Goal: Transaction & Acquisition: Purchase product/service

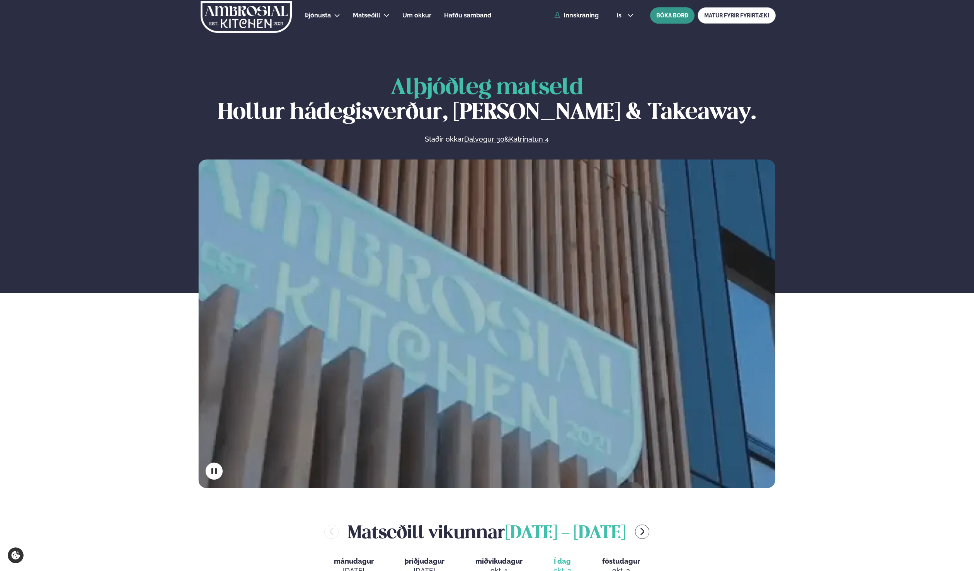
click at [670, 16] on button "BÓKA BORÐ" at bounding box center [672, 15] width 44 height 16
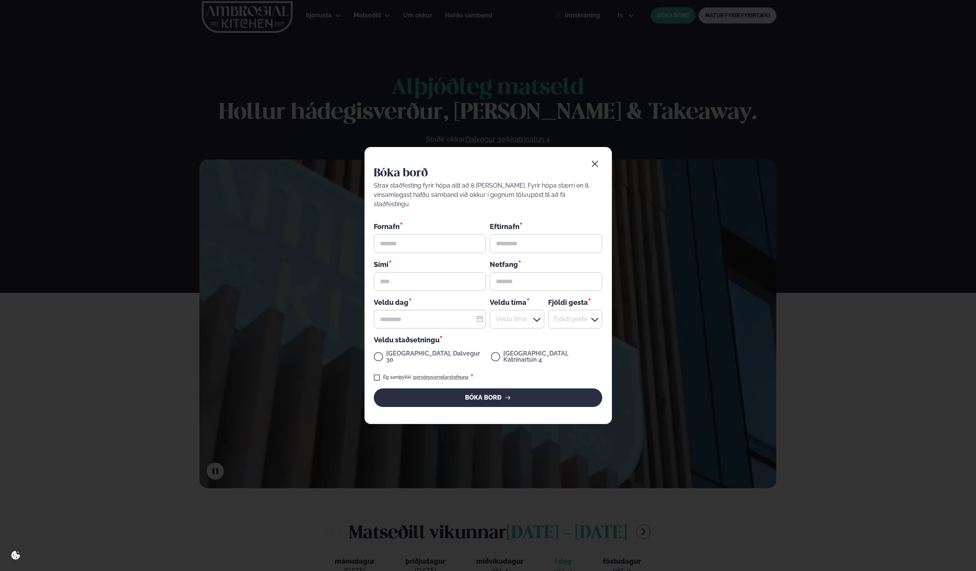
click at [593, 166] on button "button" at bounding box center [594, 163] width 15 height 15
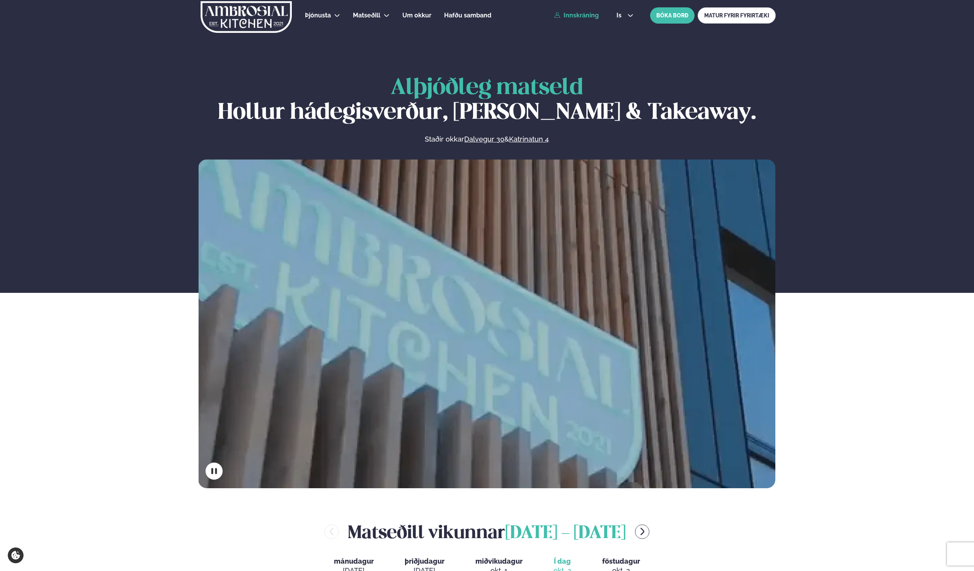
click at [581, 16] on link "Innskráning" at bounding box center [576, 15] width 44 height 7
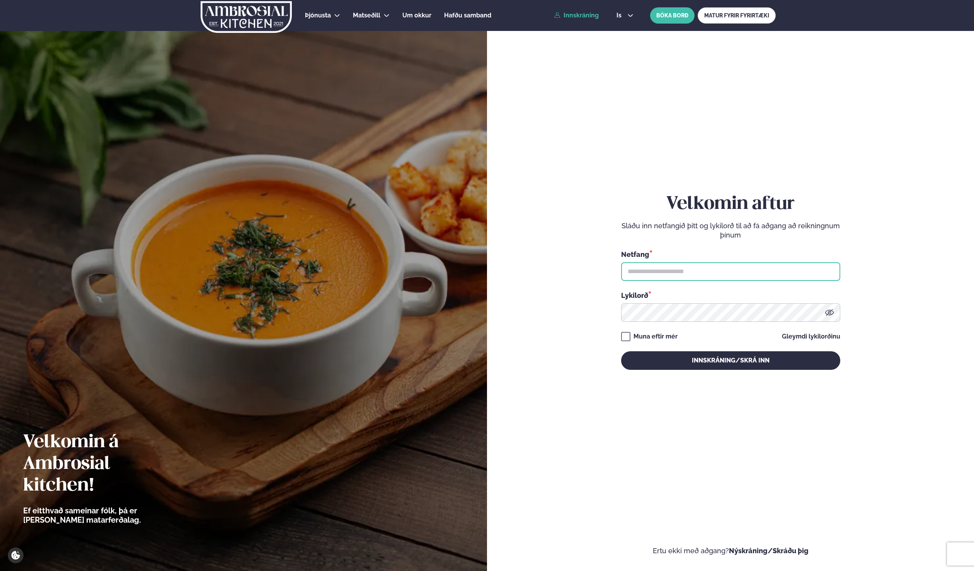
type input "**********"
click at [731, 360] on button "Innskráning/Skrá inn" at bounding box center [730, 360] width 219 height 19
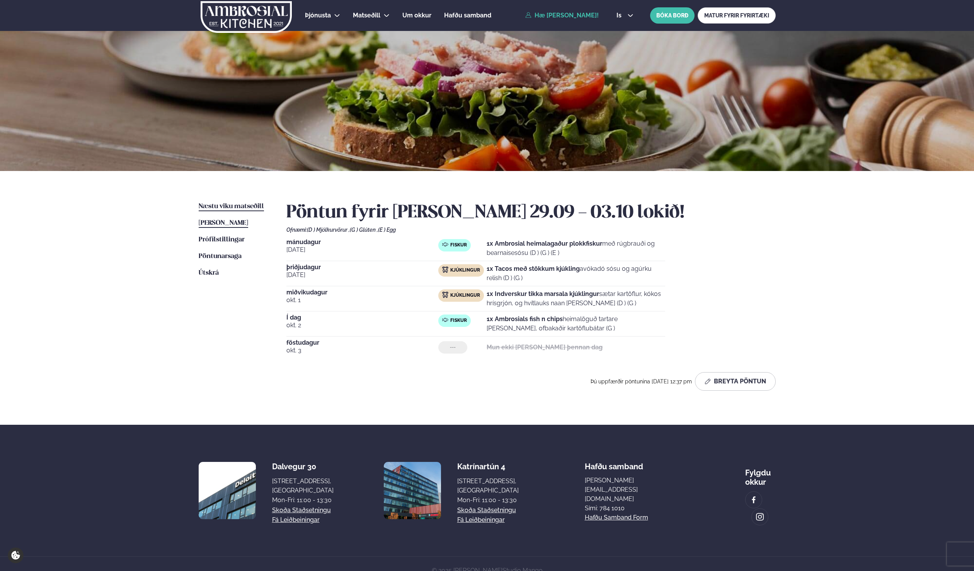
click at [229, 206] on span "Næstu viku matseðill" at bounding box center [231, 206] width 65 height 7
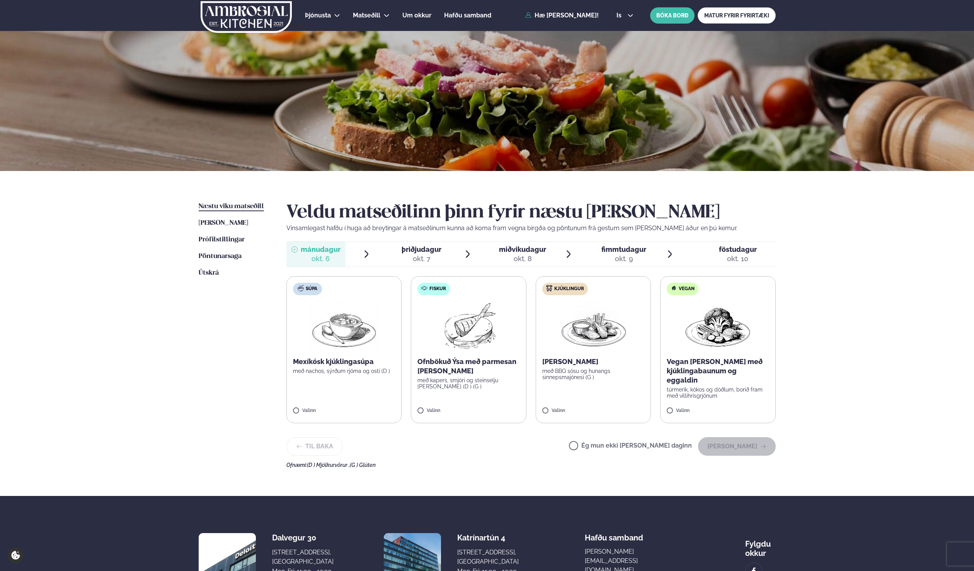
click at [462, 359] on p "Ofnbökuð Ýsa með parmesan [PERSON_NAME]" at bounding box center [469, 366] width 102 height 19
click at [500, 407] on div at bounding box center [491, 406] width 29 height 15
click at [452, 409] on div at bounding box center [445, 406] width 29 height 15
click at [732, 449] on button "[PERSON_NAME]" at bounding box center [737, 446] width 78 height 19
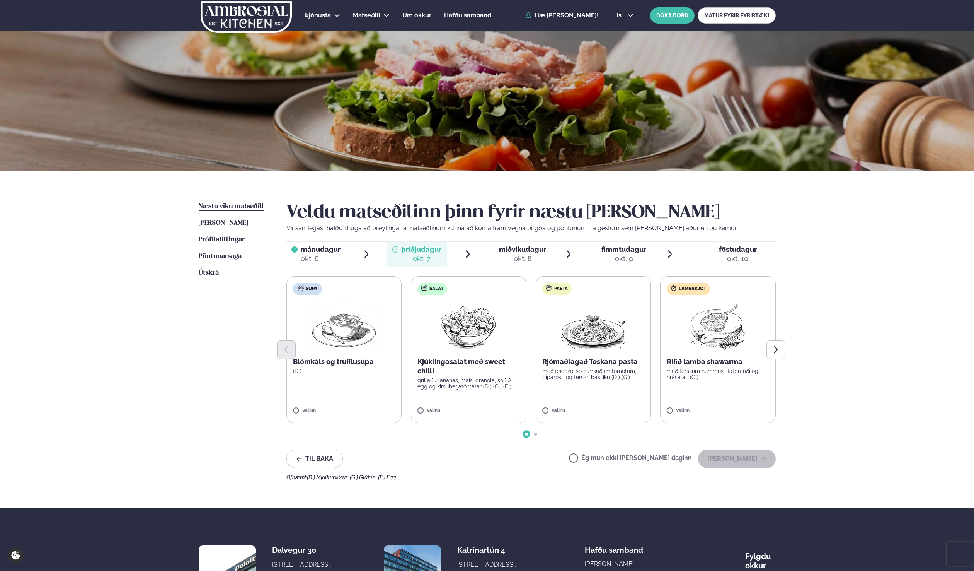
click at [648, 459] on label "Ég mun ekki [PERSON_NAME] daginn" at bounding box center [630, 459] width 123 height 8
click at [723, 459] on button "[PERSON_NAME]" at bounding box center [737, 458] width 78 height 19
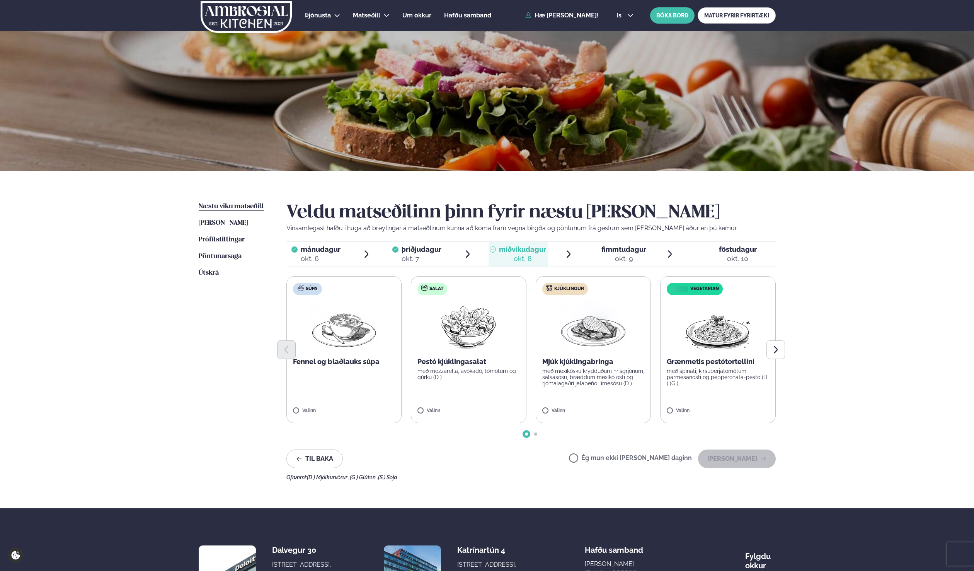
click at [595, 373] on p "með mexíkósku krydduðum hrísgrjónum, salsasósu, bræddum mexíkó osti og rjómalag…" at bounding box center [594, 377] width 102 height 19
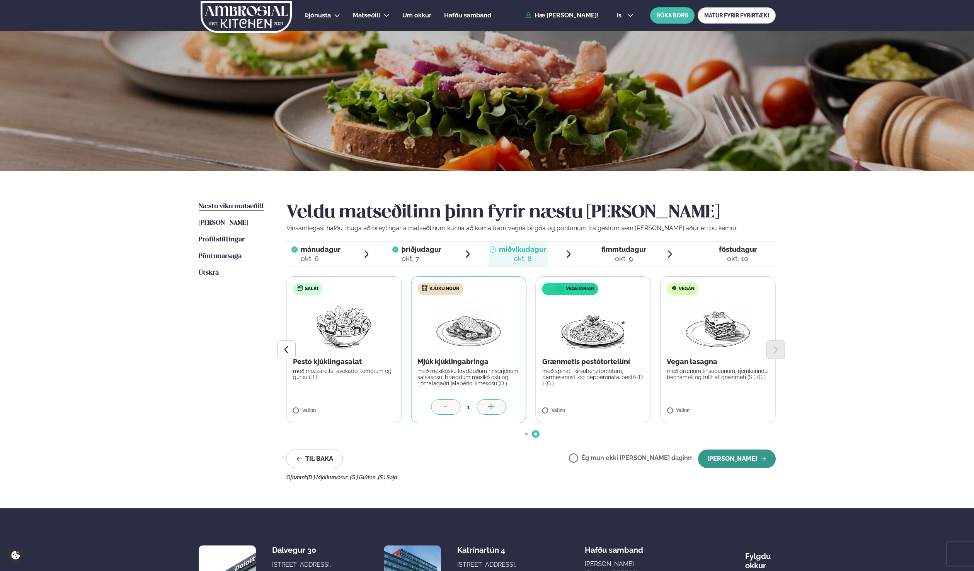
click at [739, 459] on button "[PERSON_NAME]" at bounding box center [737, 458] width 78 height 19
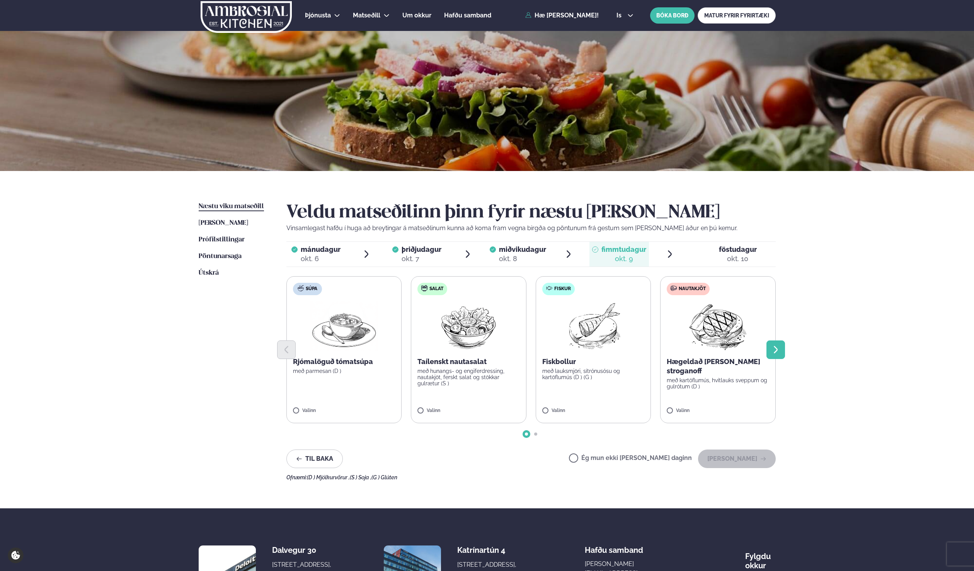
click at [770, 352] on button "Next slide" at bounding box center [776, 349] width 19 height 19
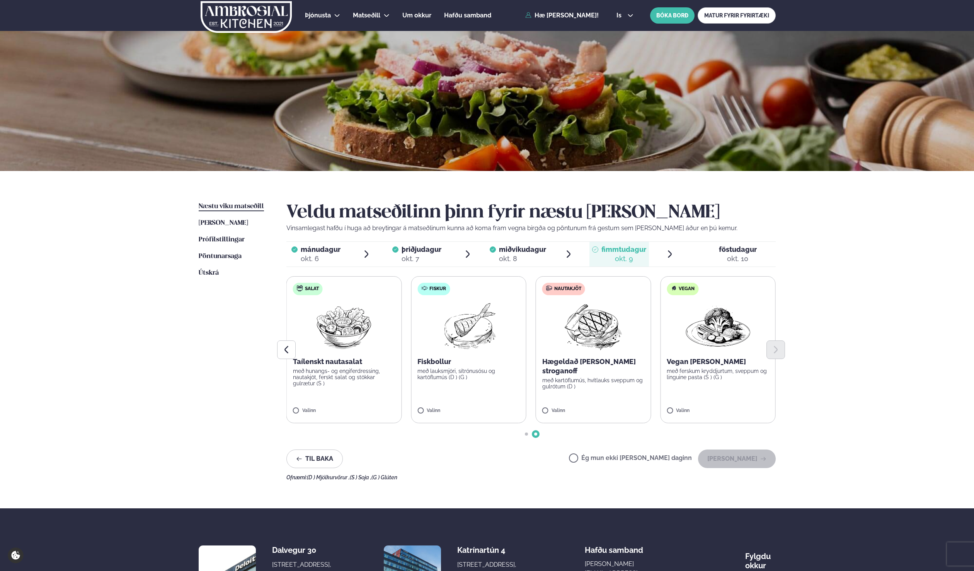
click at [606, 383] on label "Nautakjöt Hægeldað [PERSON_NAME] stroganoff með kartöflumús, hvítlauks sveppum …" at bounding box center [594, 349] width 116 height 147
click at [736, 459] on button "[PERSON_NAME]" at bounding box center [737, 458] width 78 height 19
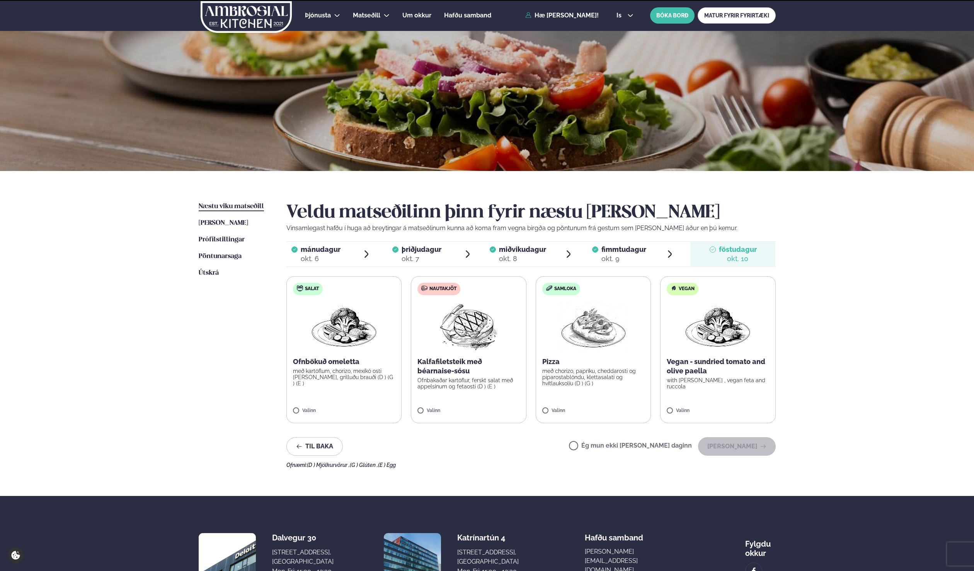
click at [436, 248] on span "þriðjudagur" at bounding box center [422, 249] width 40 height 8
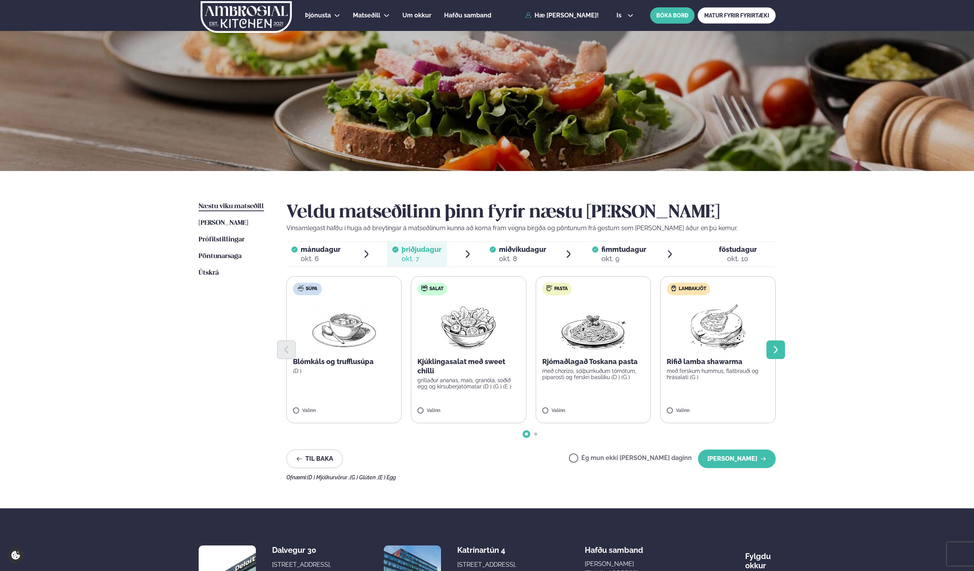
click at [775, 352] on icon "Next slide" at bounding box center [775, 349] width 9 height 9
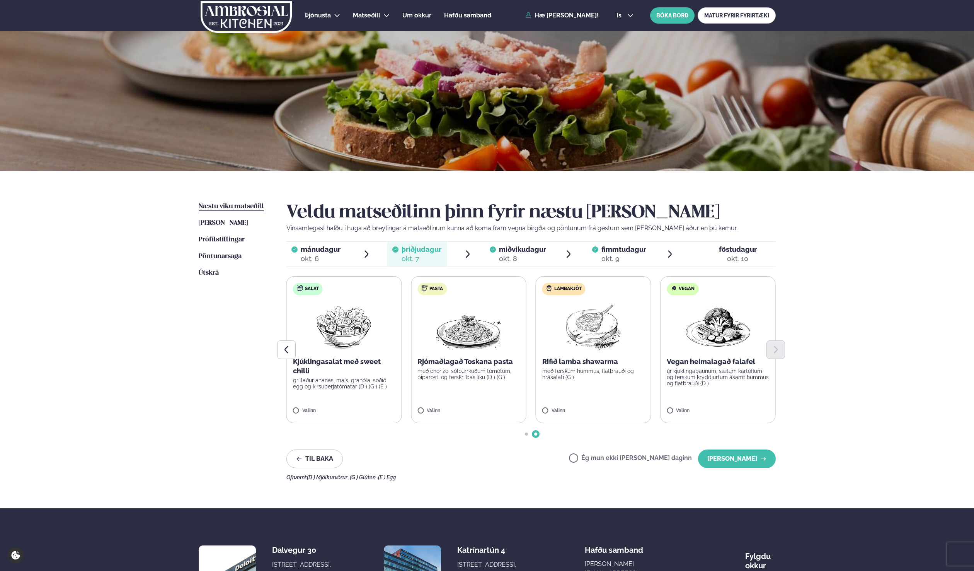
click at [737, 260] on div "okt. 10" at bounding box center [738, 258] width 38 height 9
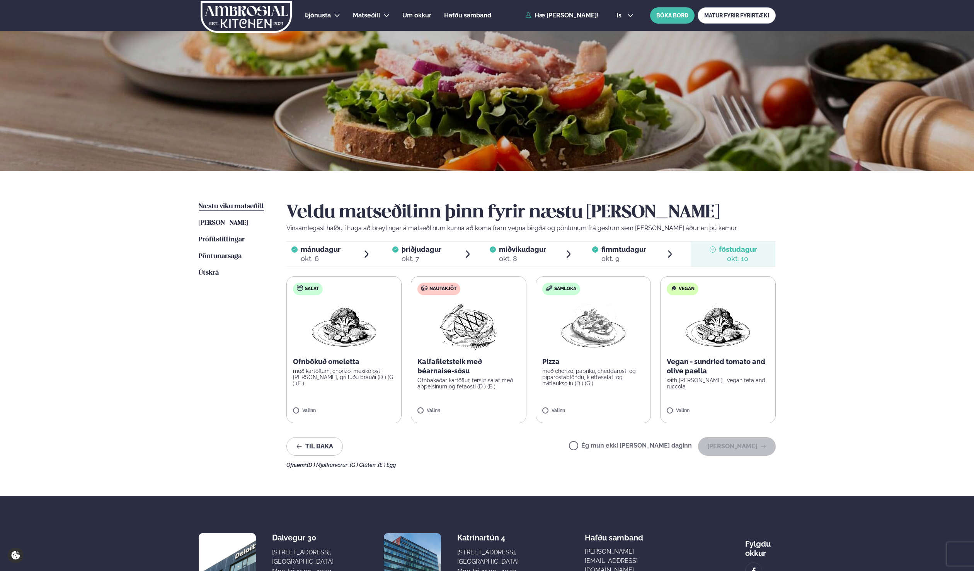
click at [671, 445] on label "Ég mun ekki [PERSON_NAME] daginn" at bounding box center [630, 446] width 123 height 8
click at [728, 453] on button "[PERSON_NAME]" at bounding box center [737, 446] width 78 height 19
